Goal: Task Accomplishment & Management: Use online tool/utility

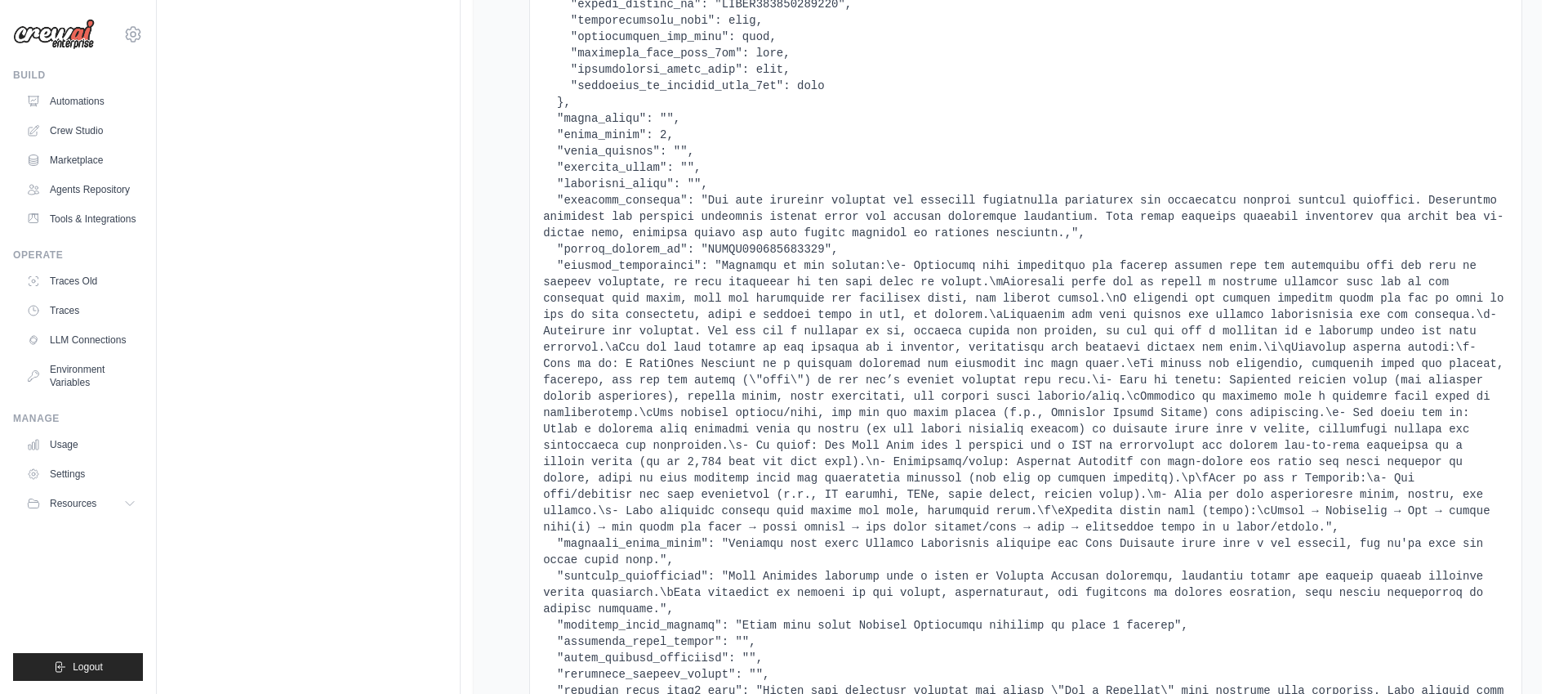
scroll to position [832, 0]
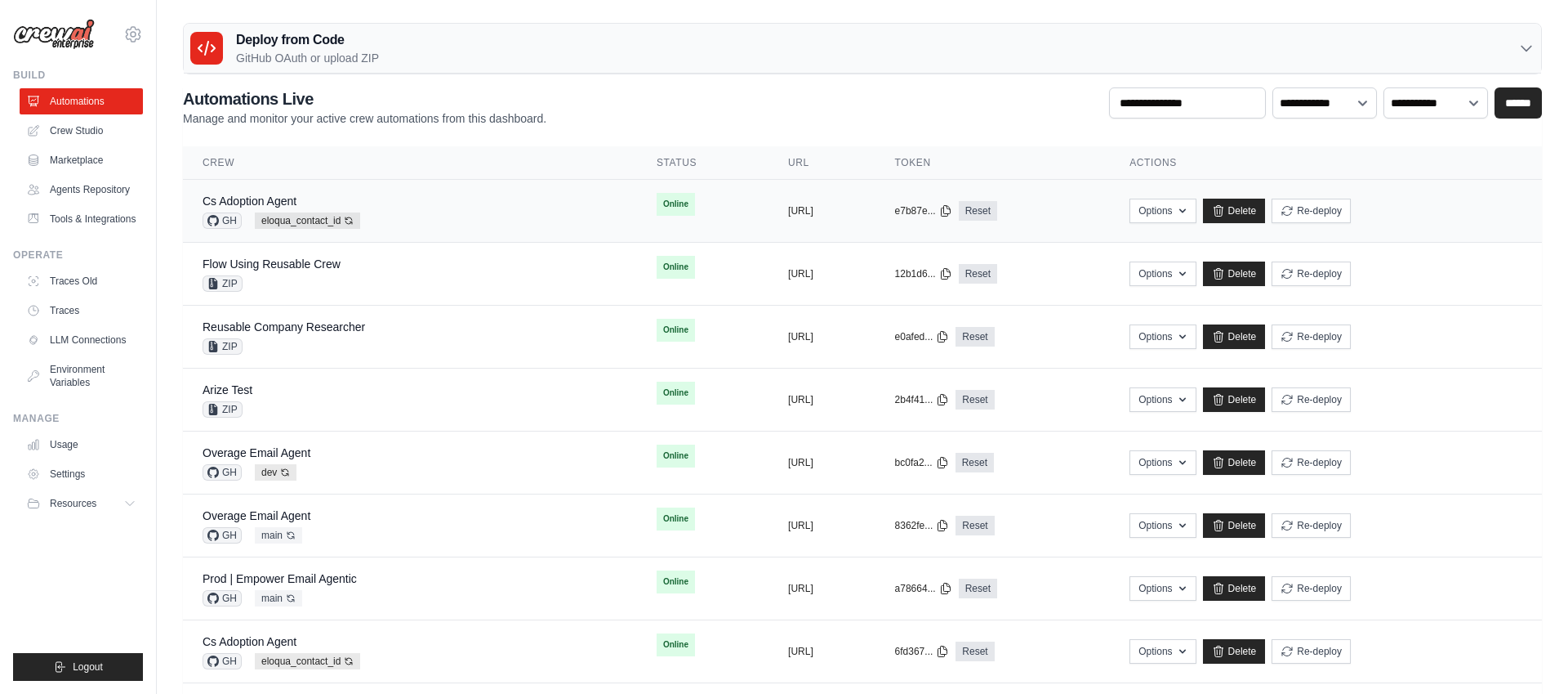
click at [478, 214] on div "Cs Adoption Agent GH eloqua_contact_id Auto-deploy enabled" at bounding box center [410, 210] width 415 height 36
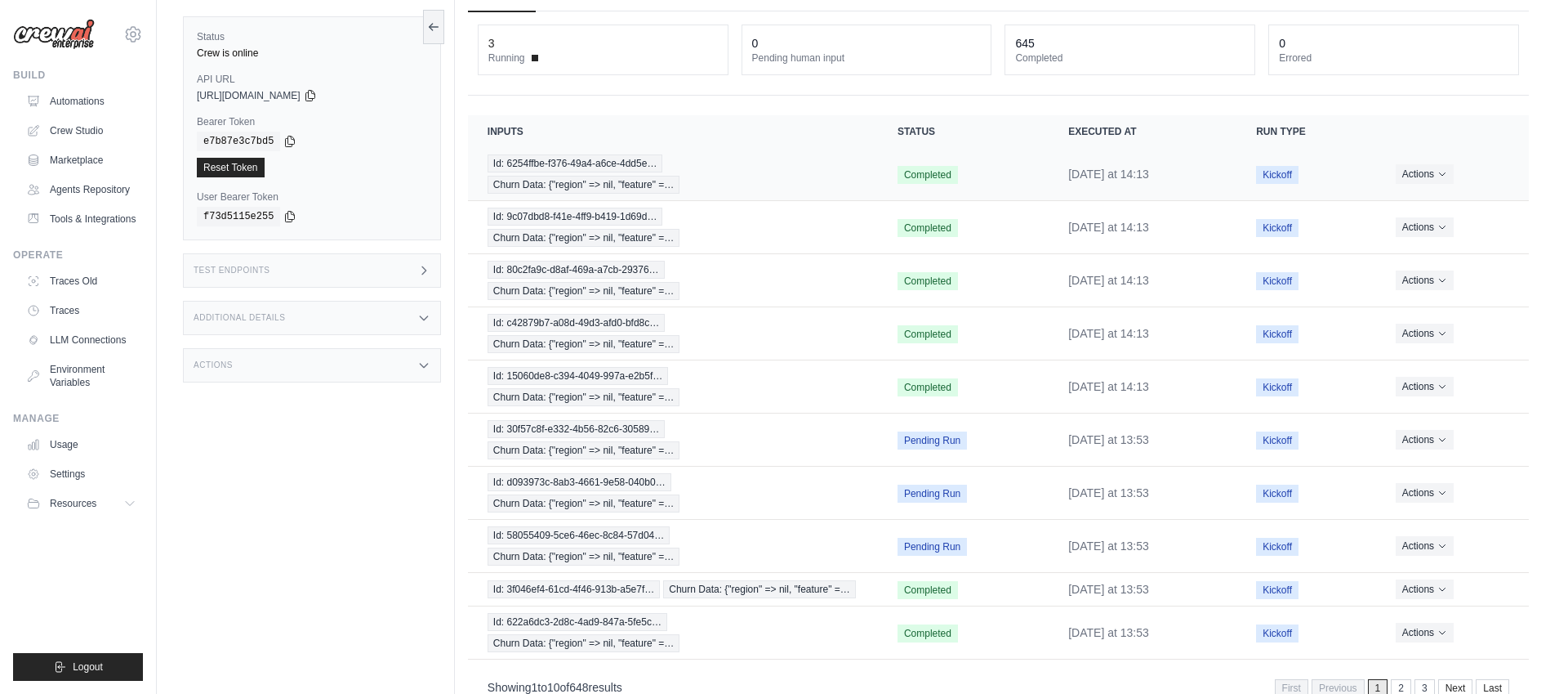
scroll to position [151, 0]
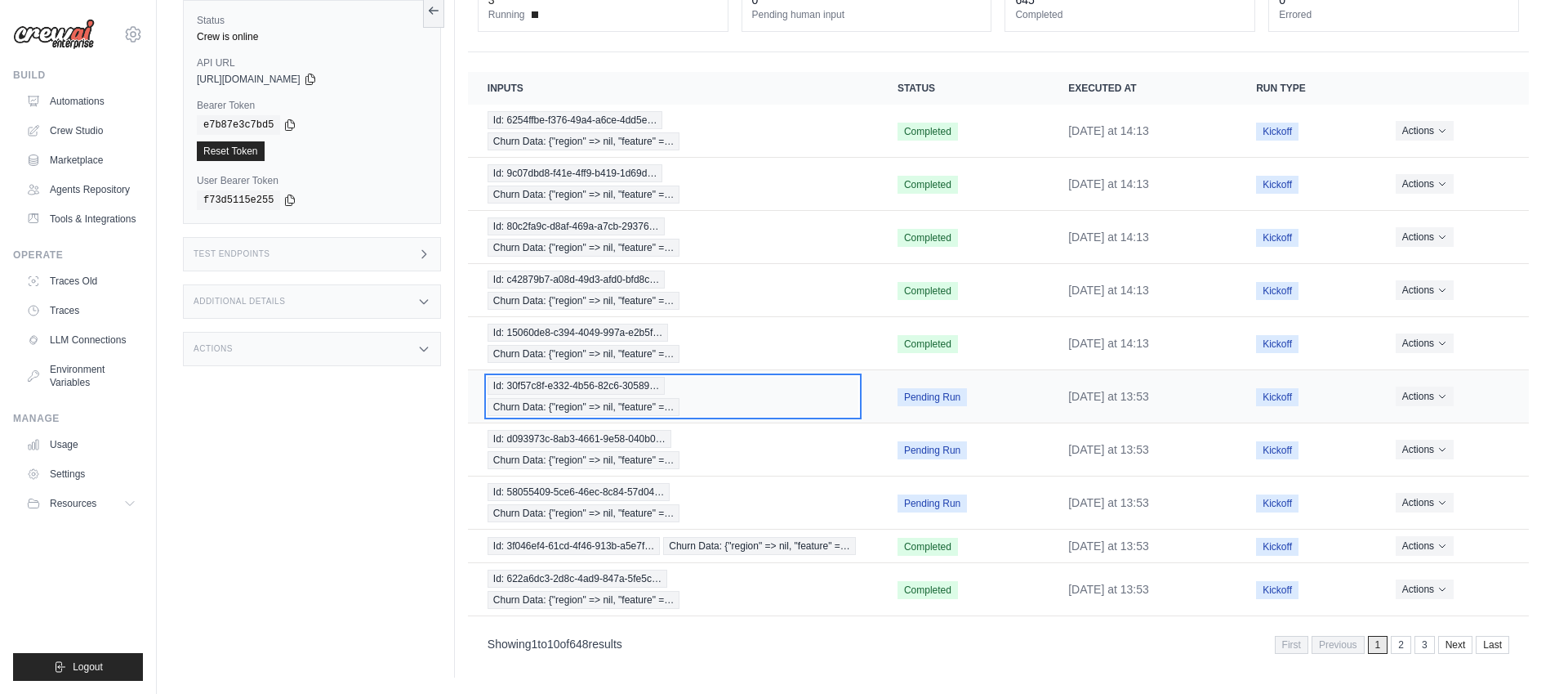
click at [746, 382] on div "Id: 30f57c8f-e332-4b56-82c6-30589… Churn Data: {"region" => nil, "feature" =…" at bounding box center [672, 396] width 370 height 39
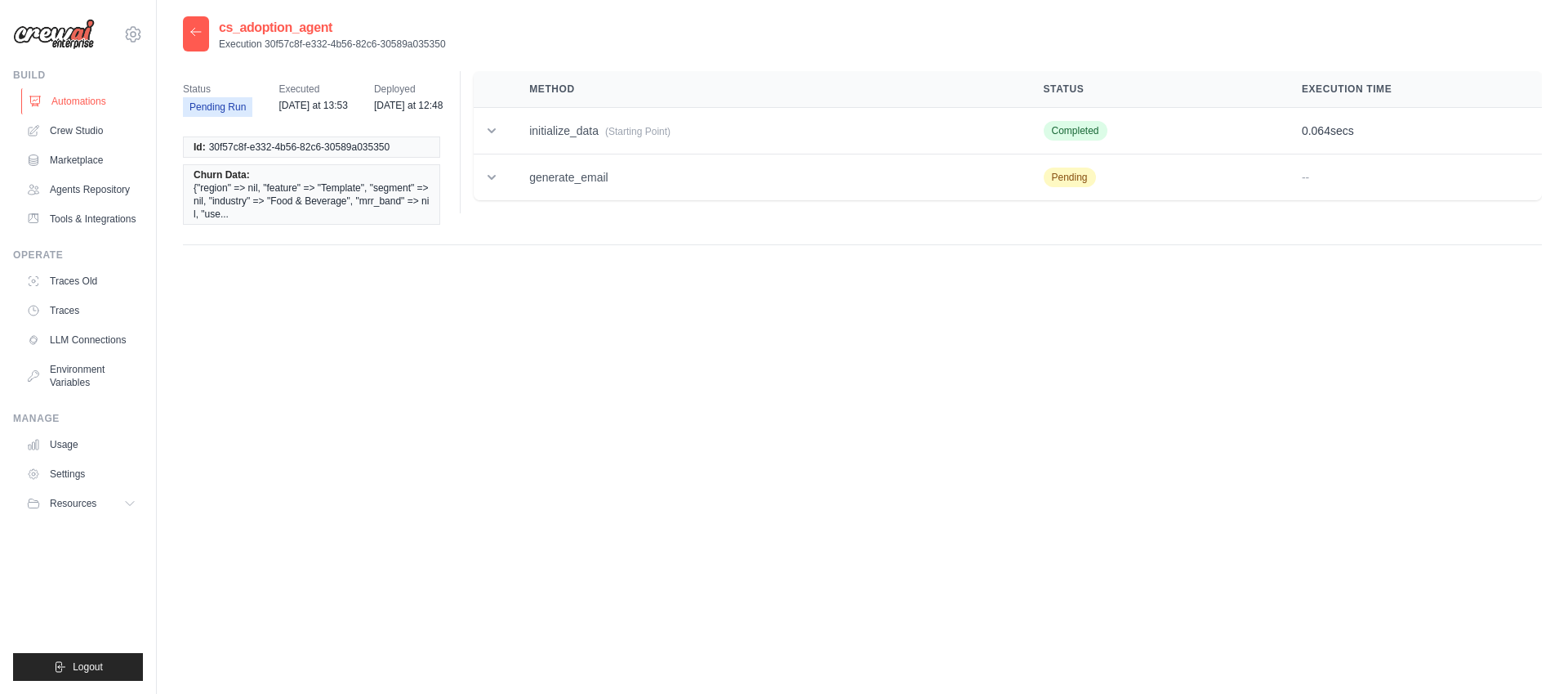
click at [89, 92] on link "Automations" at bounding box center [82, 101] width 123 height 26
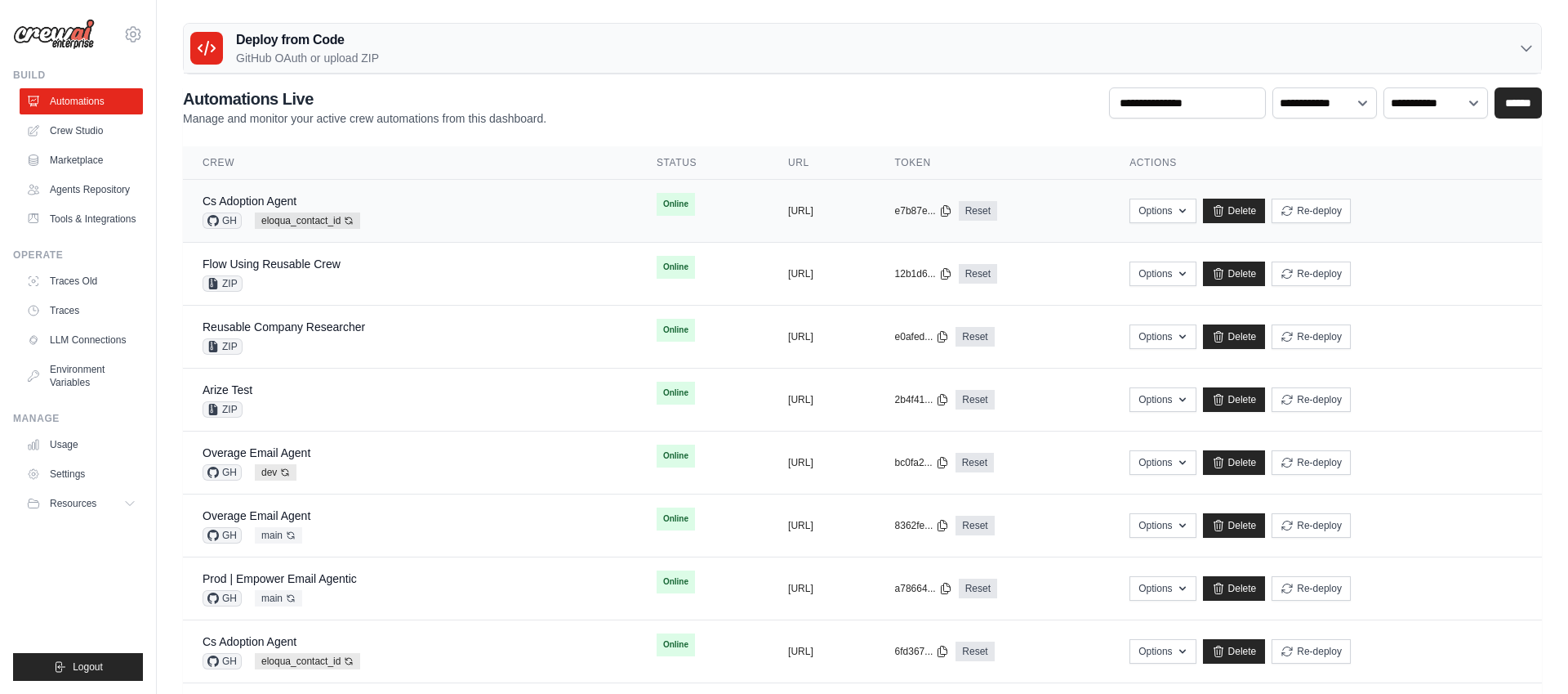
click at [769, 208] on td "copied https://cs-adoption-agent-40579975-" at bounding box center [822, 211] width 107 height 63
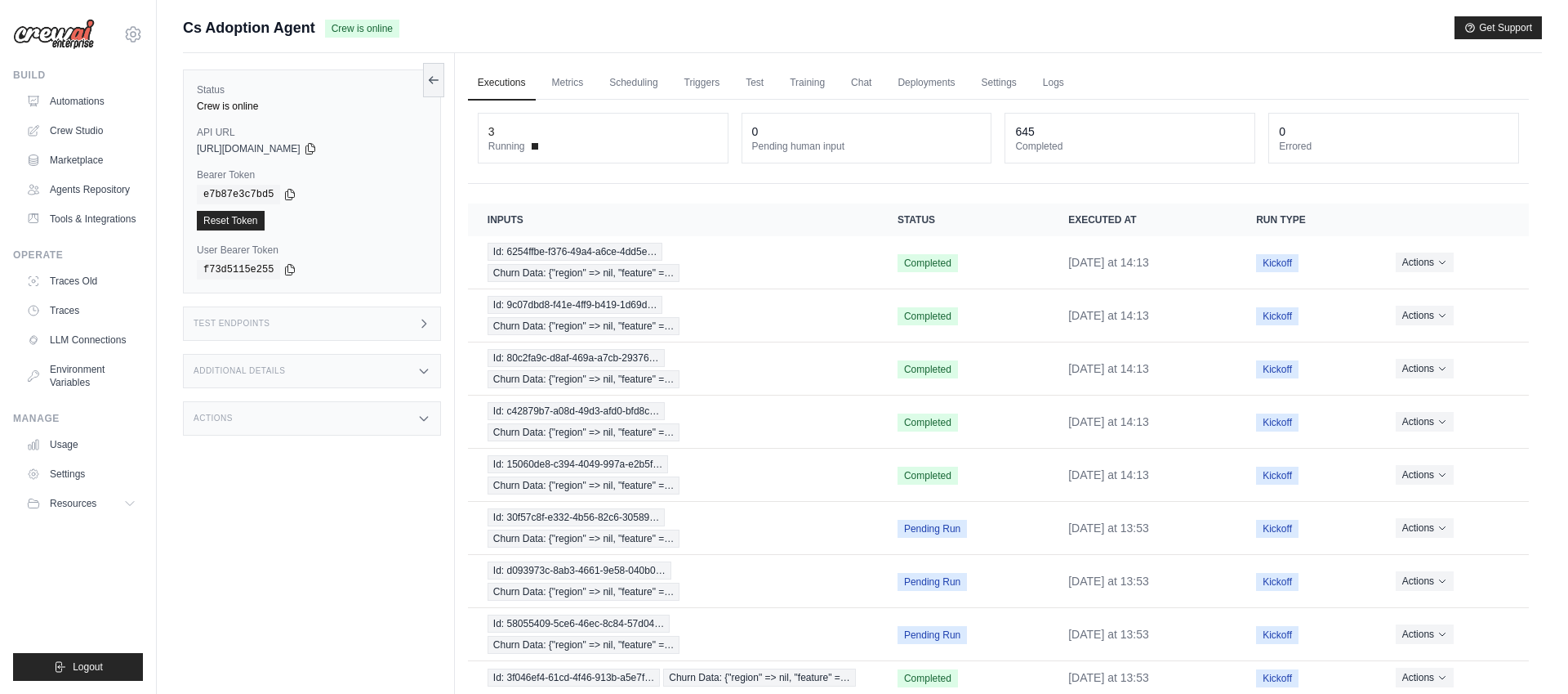
scroll to position [1, 0]
click at [70, 102] on link "Automations" at bounding box center [82, 101] width 123 height 26
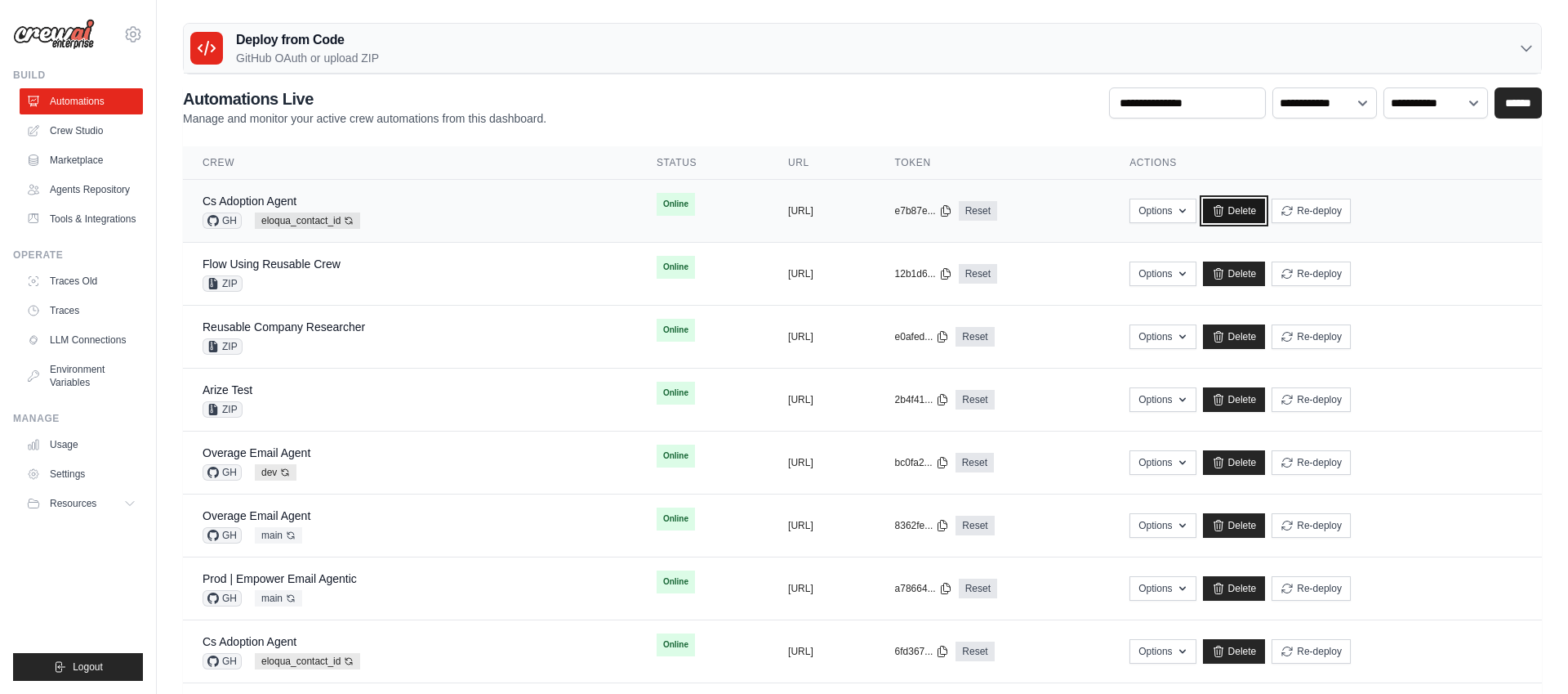
click at [1266, 210] on link "Delete" at bounding box center [1235, 210] width 63 height 24
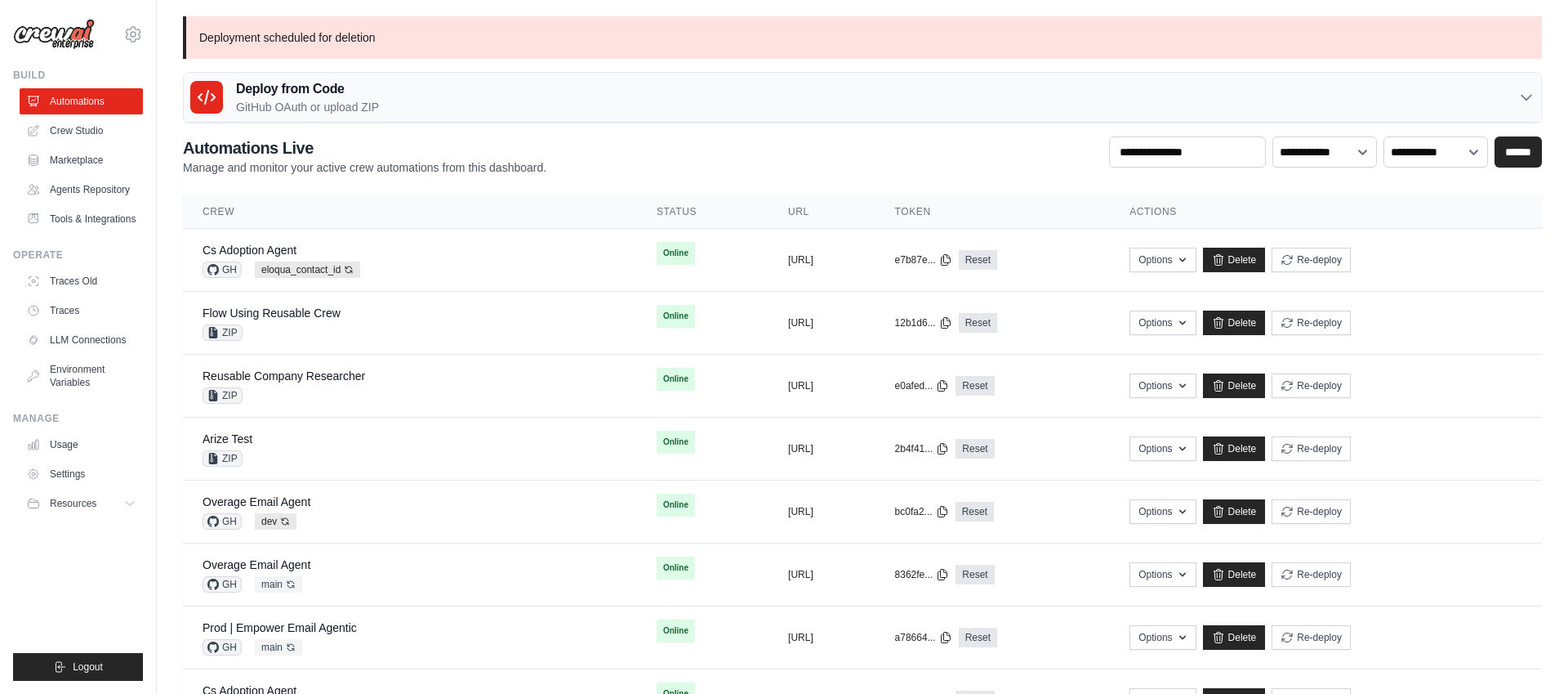
click at [314, 95] on h3 "Deploy from Code" at bounding box center [307, 89] width 143 height 19
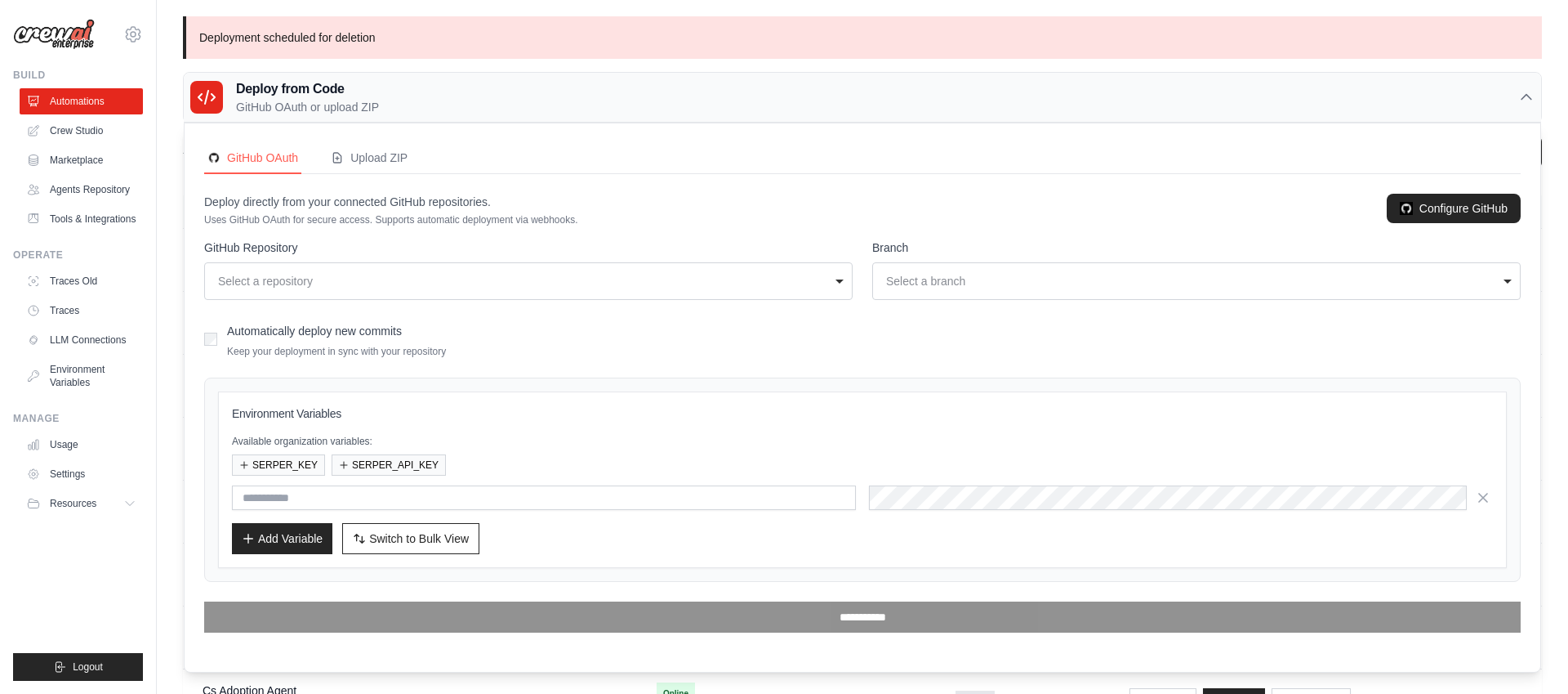
click at [371, 291] on div "Select a repository" at bounding box center [528, 281] width 627 height 23
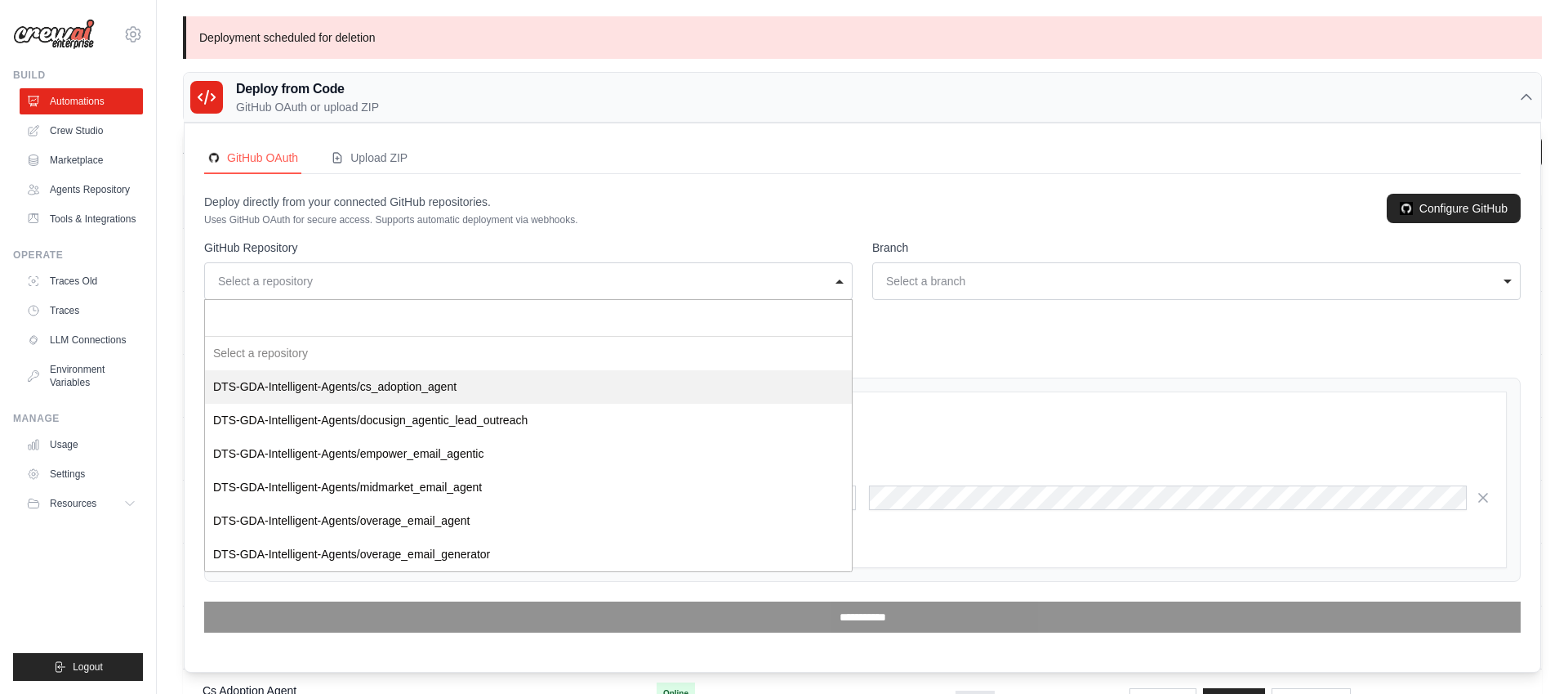
select select "**********"
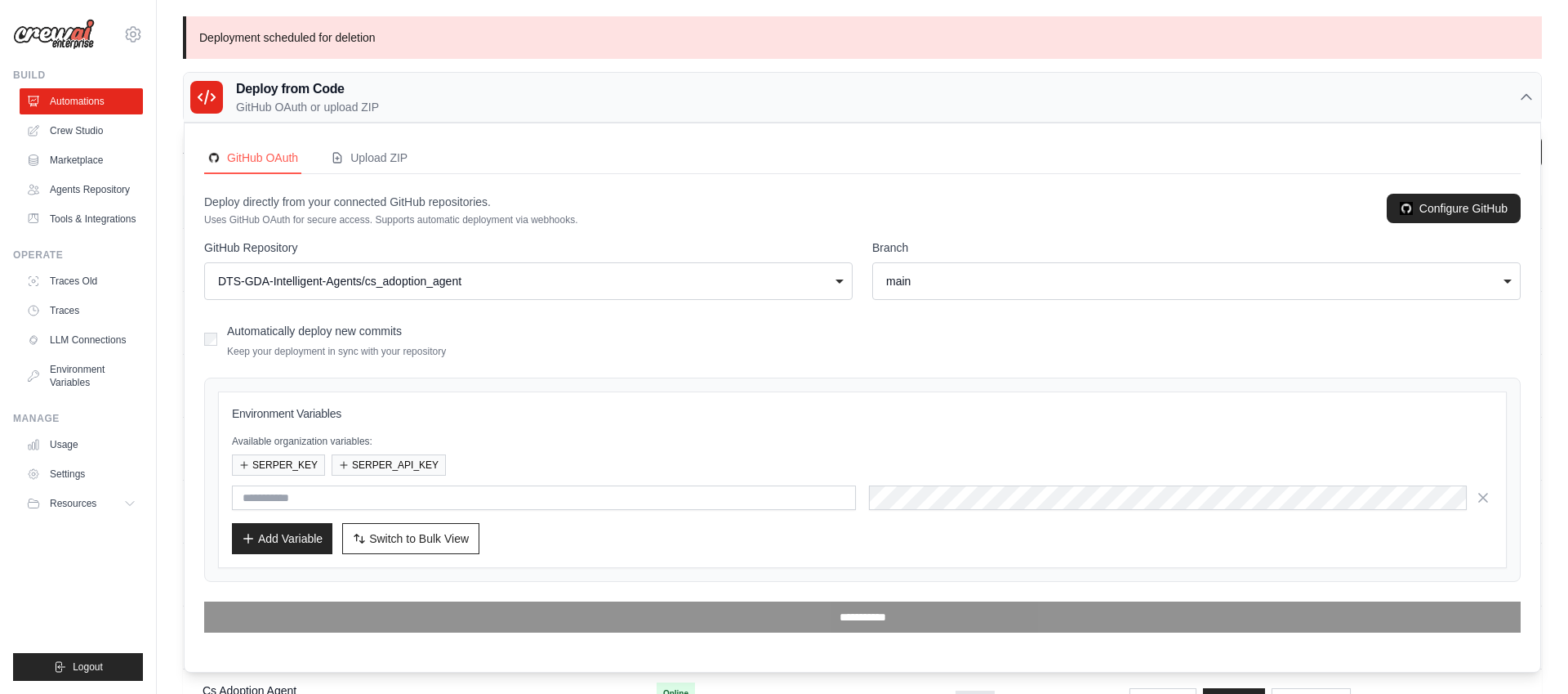
click at [912, 280] on div "main" at bounding box center [1192, 282] width 611 height 17
select select "**********"
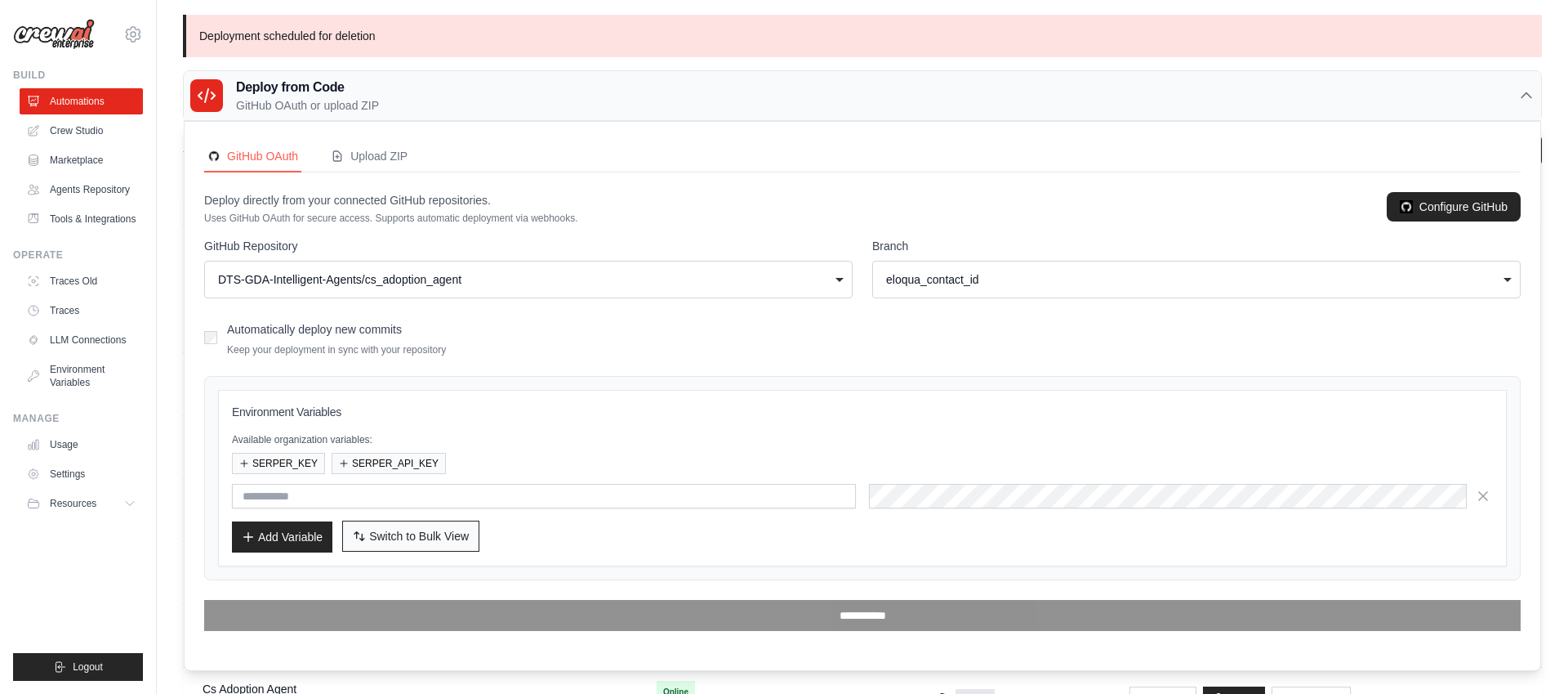
click at [414, 536] on span "Switch to Bulk View" at bounding box center [420, 536] width 100 height 17
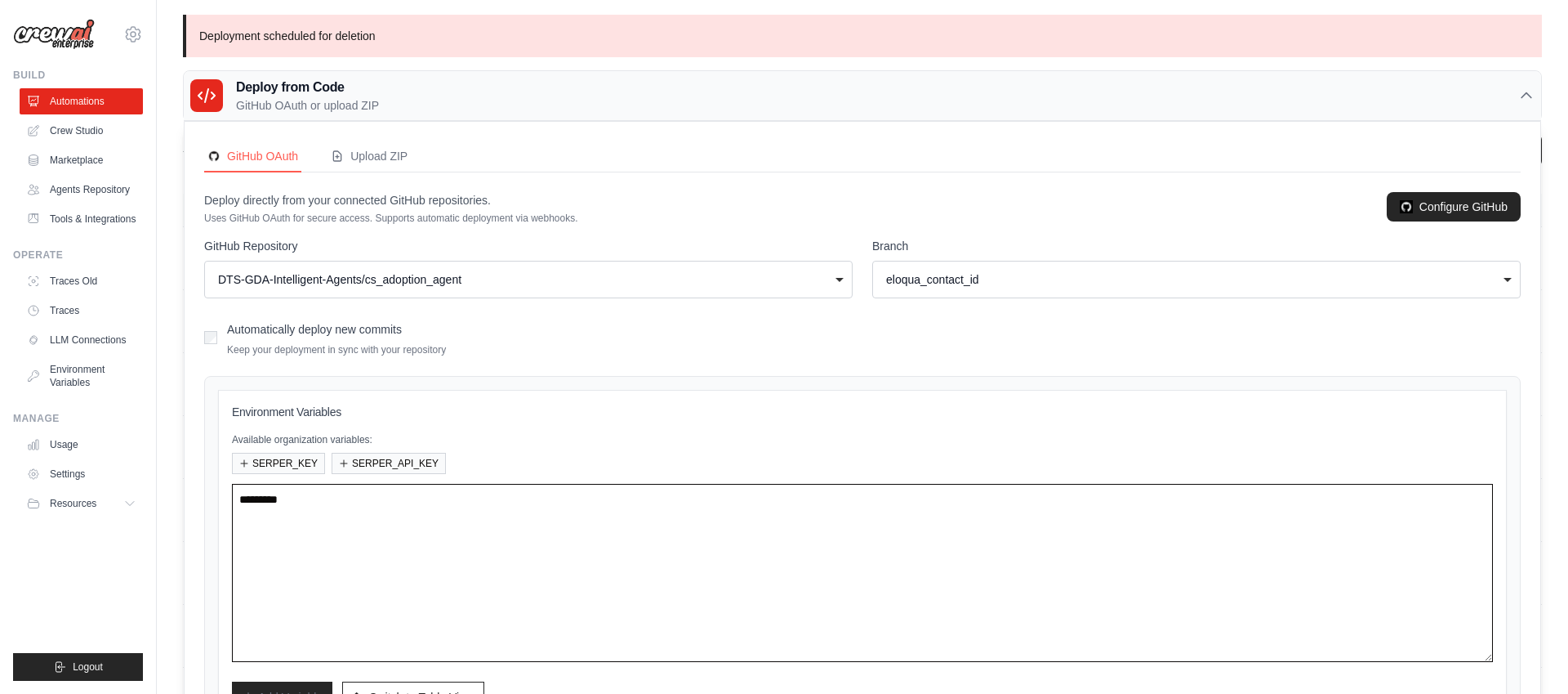
click at [540, 520] on textarea at bounding box center [861, 573] width 1261 height 178
paste textarea "**********"
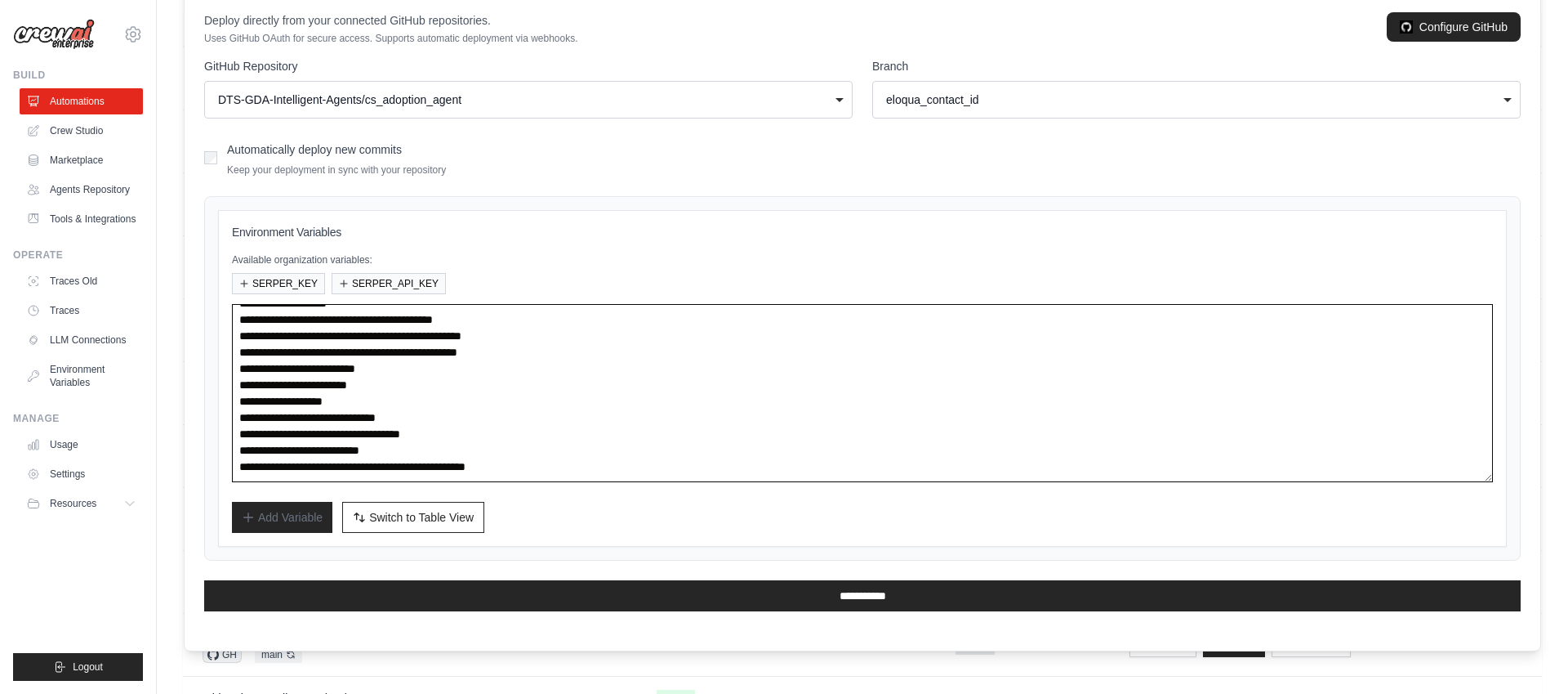
scroll to position [16, 0]
type textarea "**********"
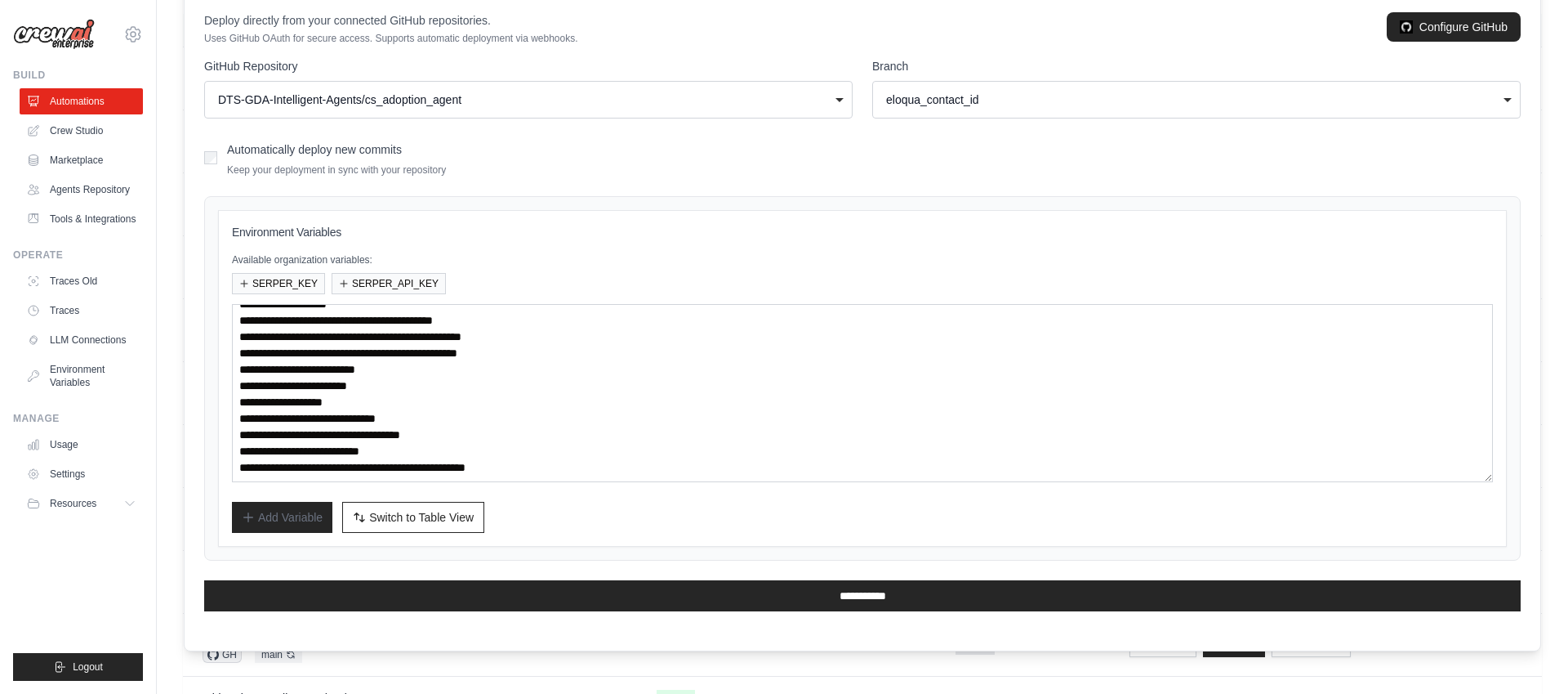
click at [354, 150] on label "Automatically deploy new commits" at bounding box center [314, 149] width 175 height 13
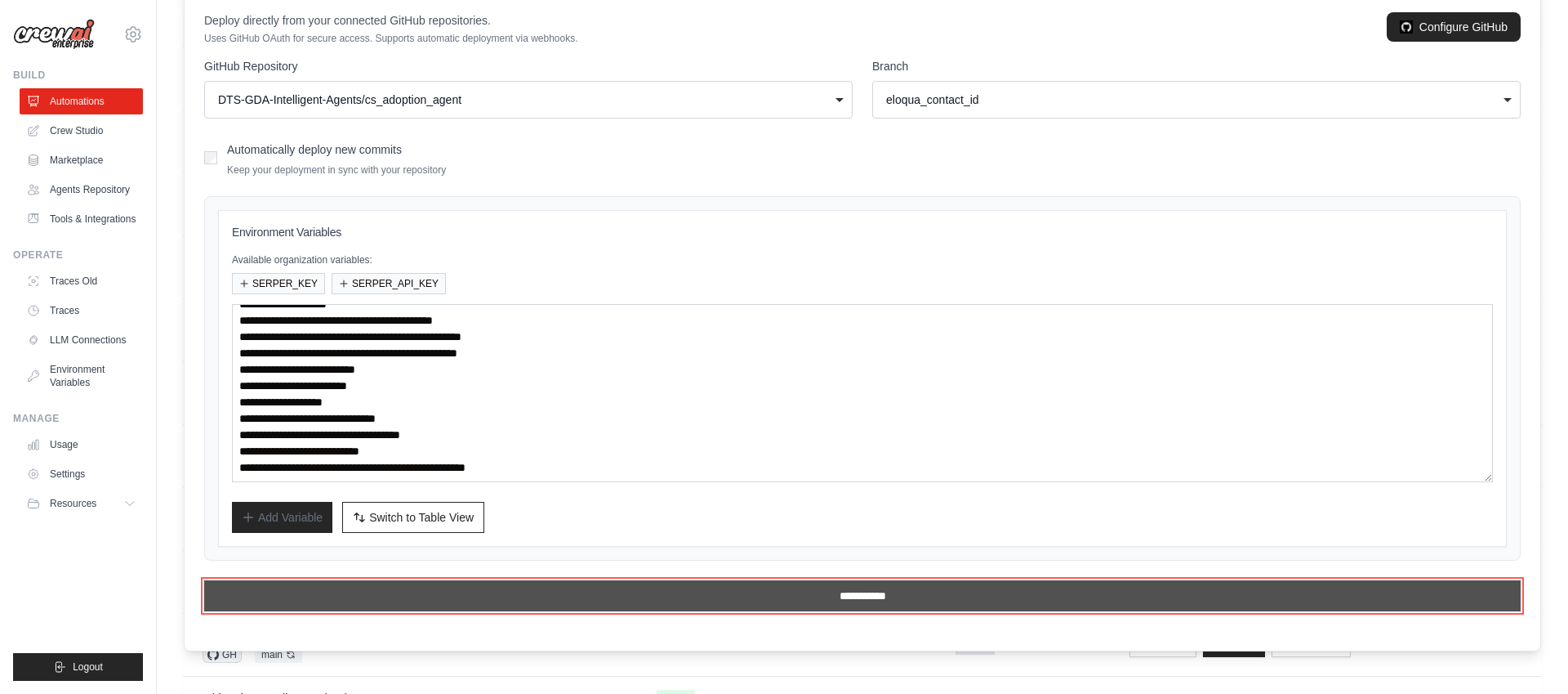
click at [769, 603] on input "**********" at bounding box center [861, 596] width 1316 height 32
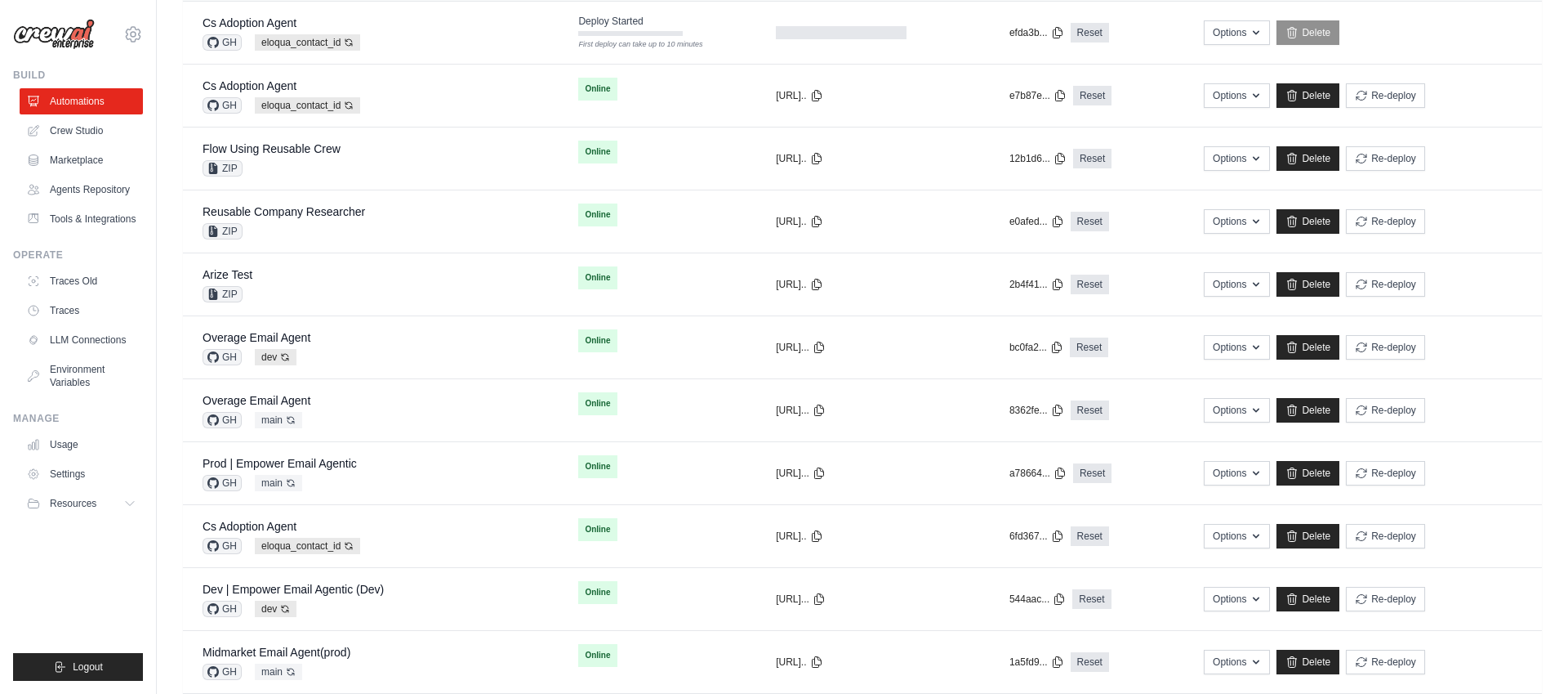
scroll to position [0, 0]
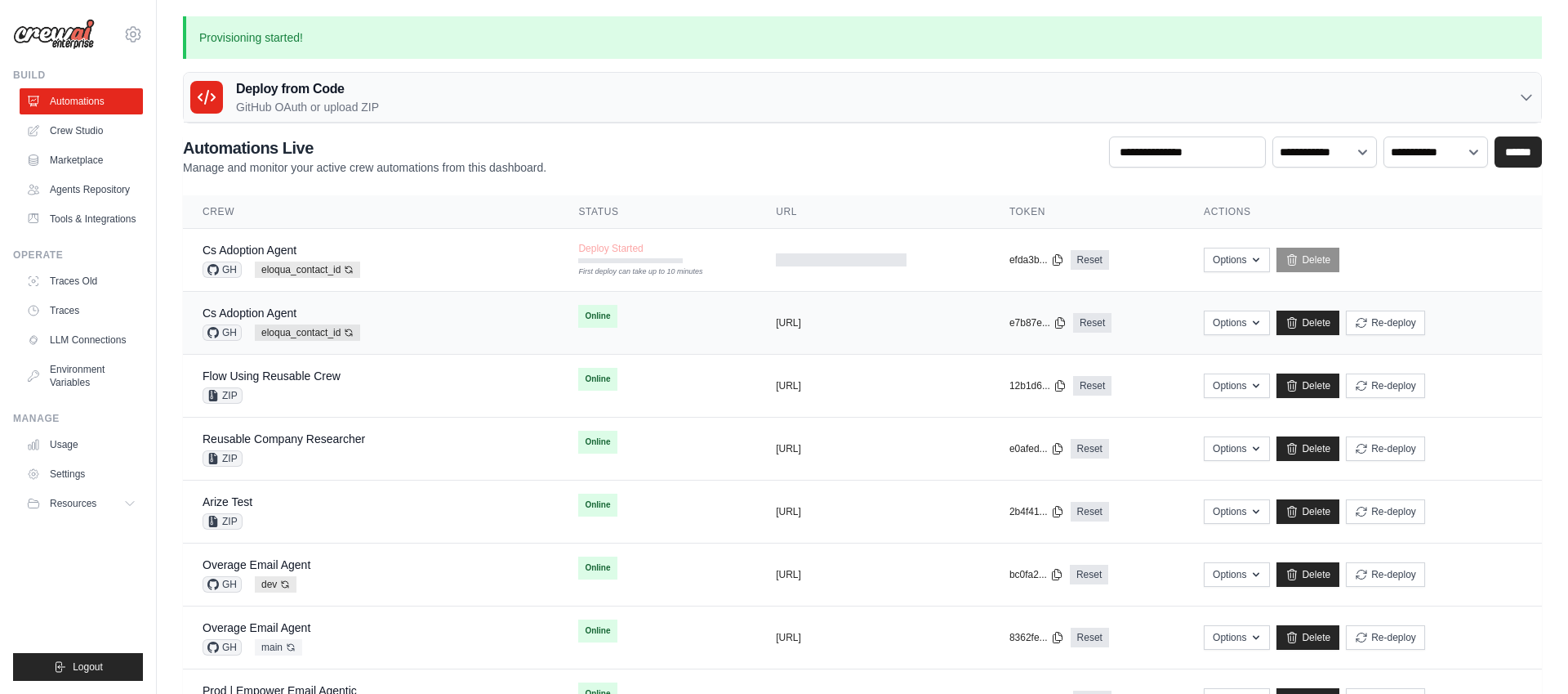
click at [418, 322] on div "Cs Adoption Agent GH eloqua_contact_id Auto-deploy enabled" at bounding box center [370, 322] width 336 height 36
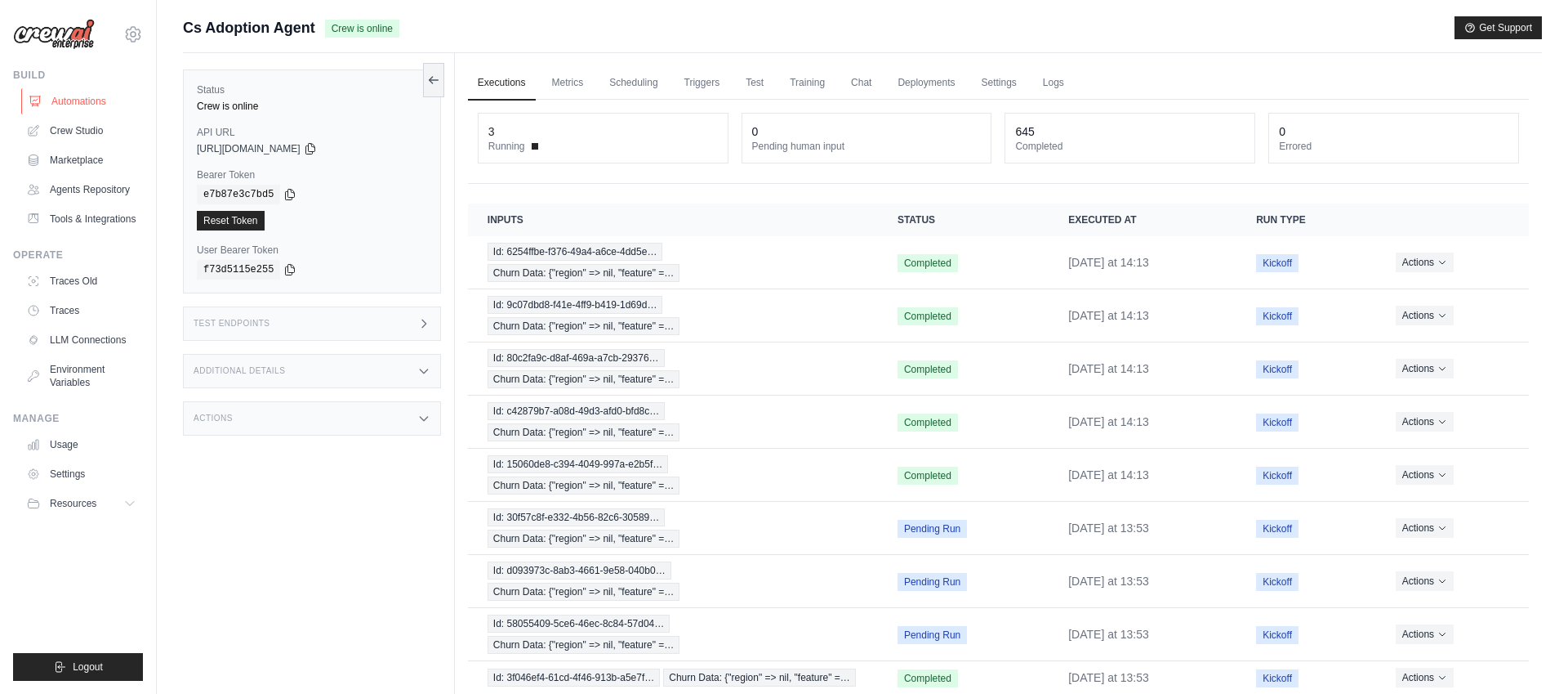
click at [80, 101] on link "Automations" at bounding box center [82, 101] width 123 height 26
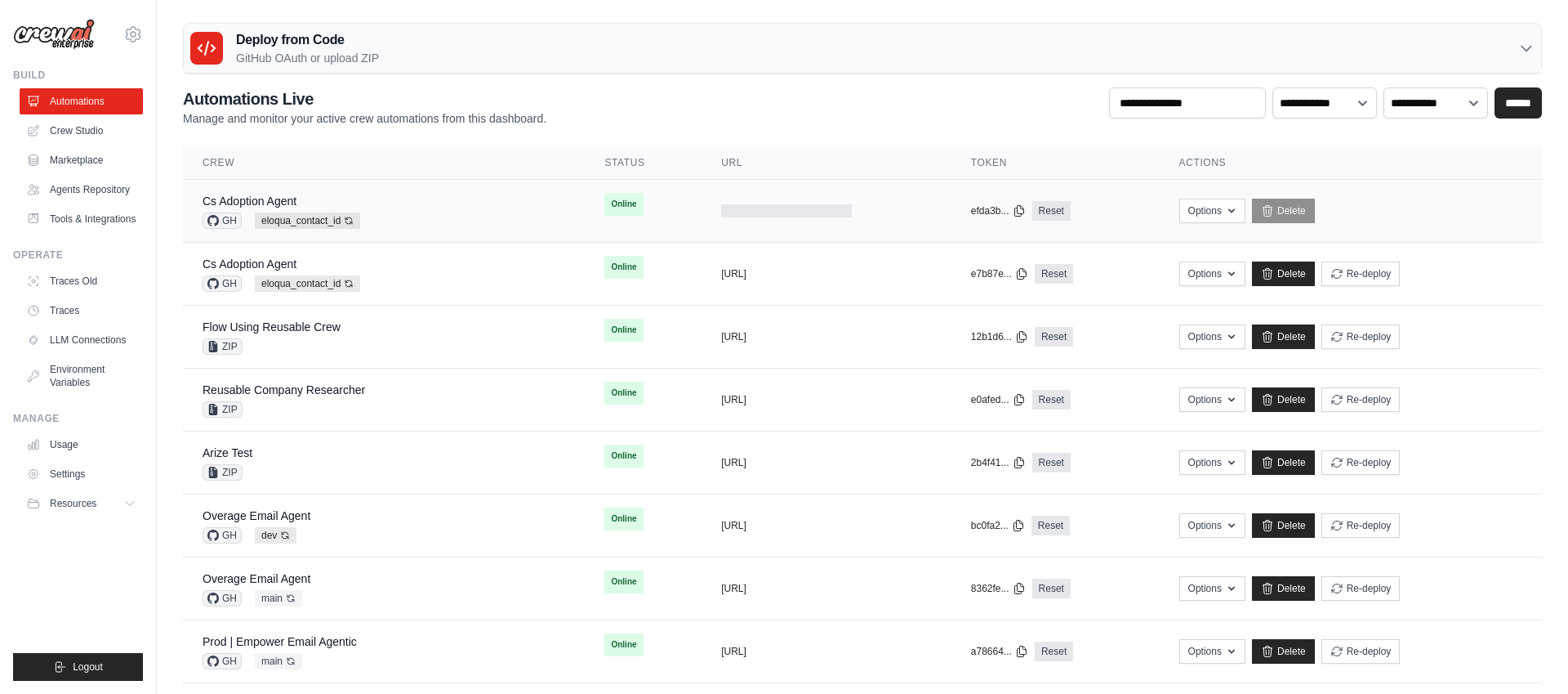
click at [671, 211] on td "Online First deploy can take up to 10 minutes" at bounding box center [643, 204] width 117 height 49
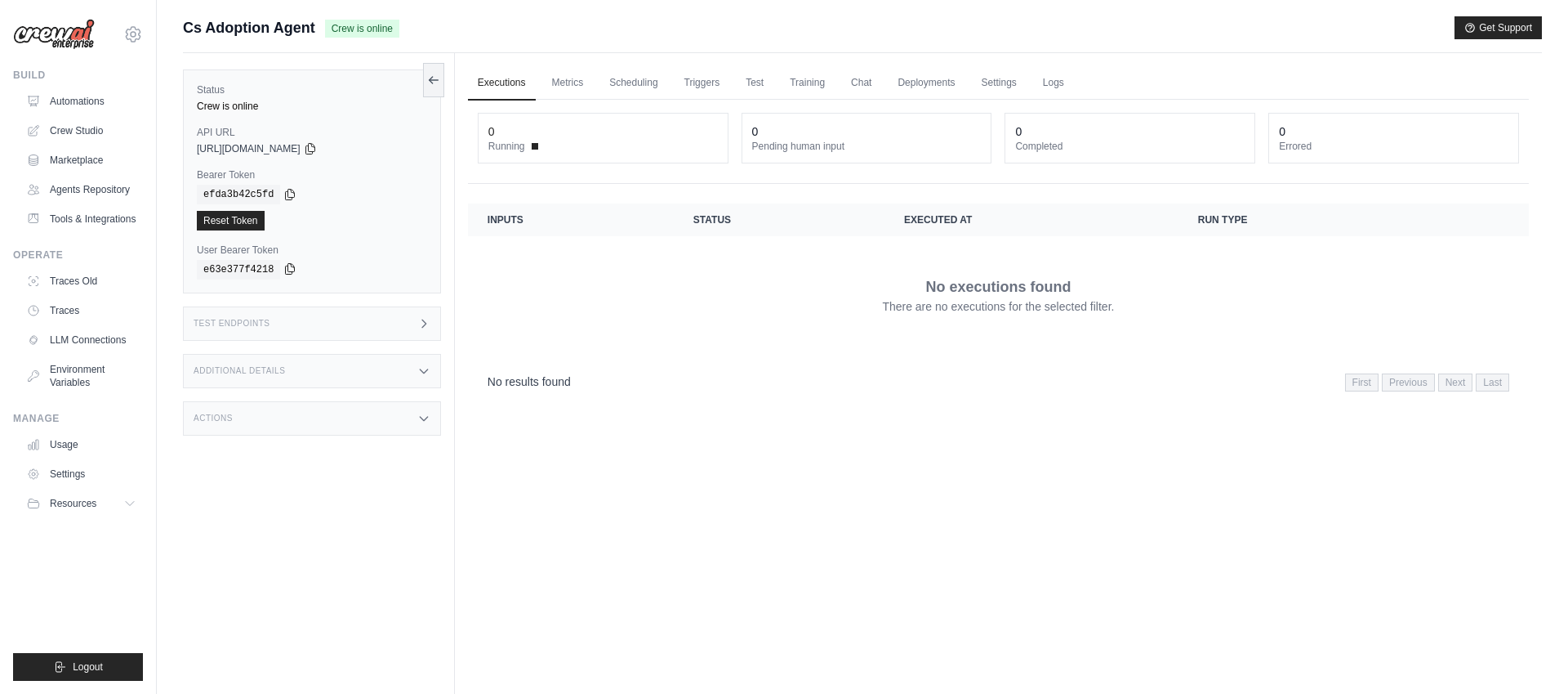
click at [288, 267] on icon at bounding box center [290, 269] width 13 height 13
click at [290, 195] on icon at bounding box center [290, 194] width 13 height 13
click at [317, 148] on icon at bounding box center [310, 148] width 13 height 13
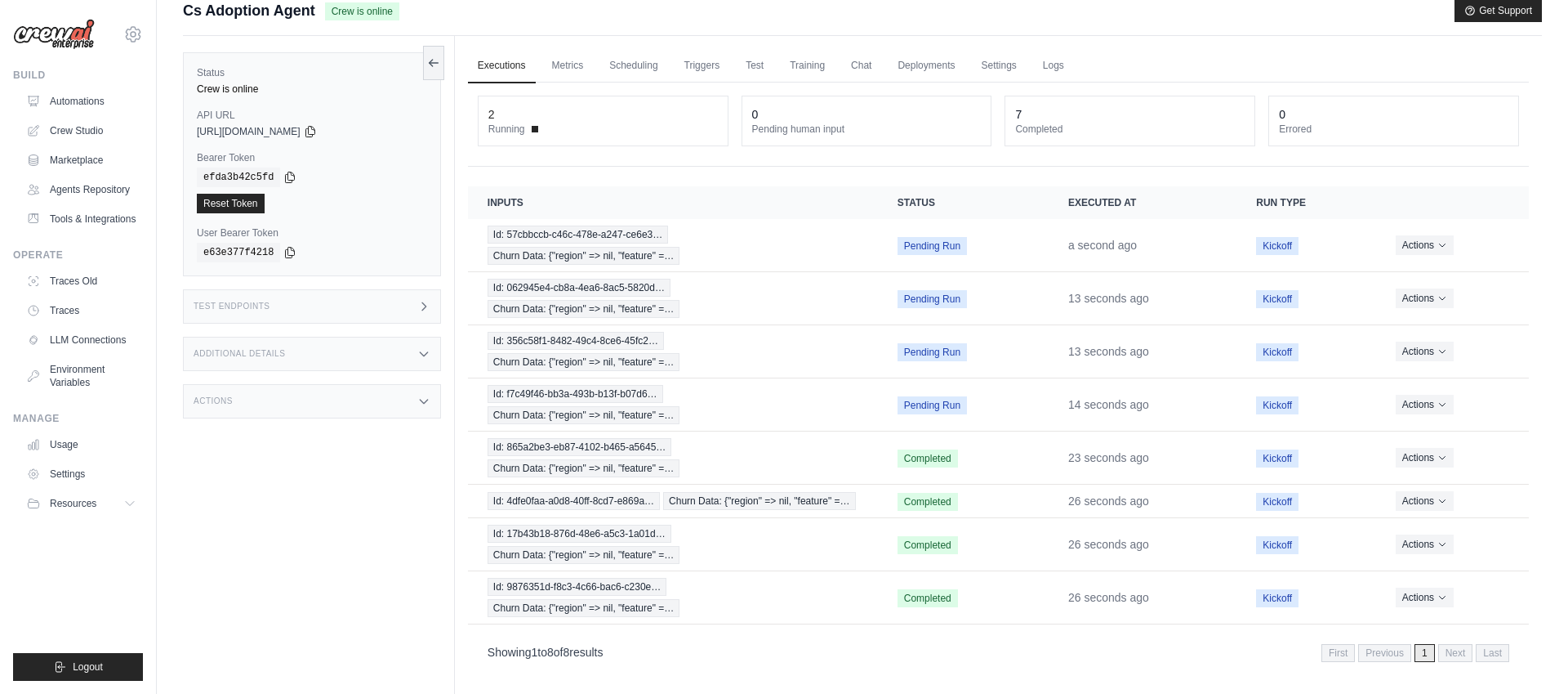
scroll to position [18, 0]
